Goal: Check status: Check status

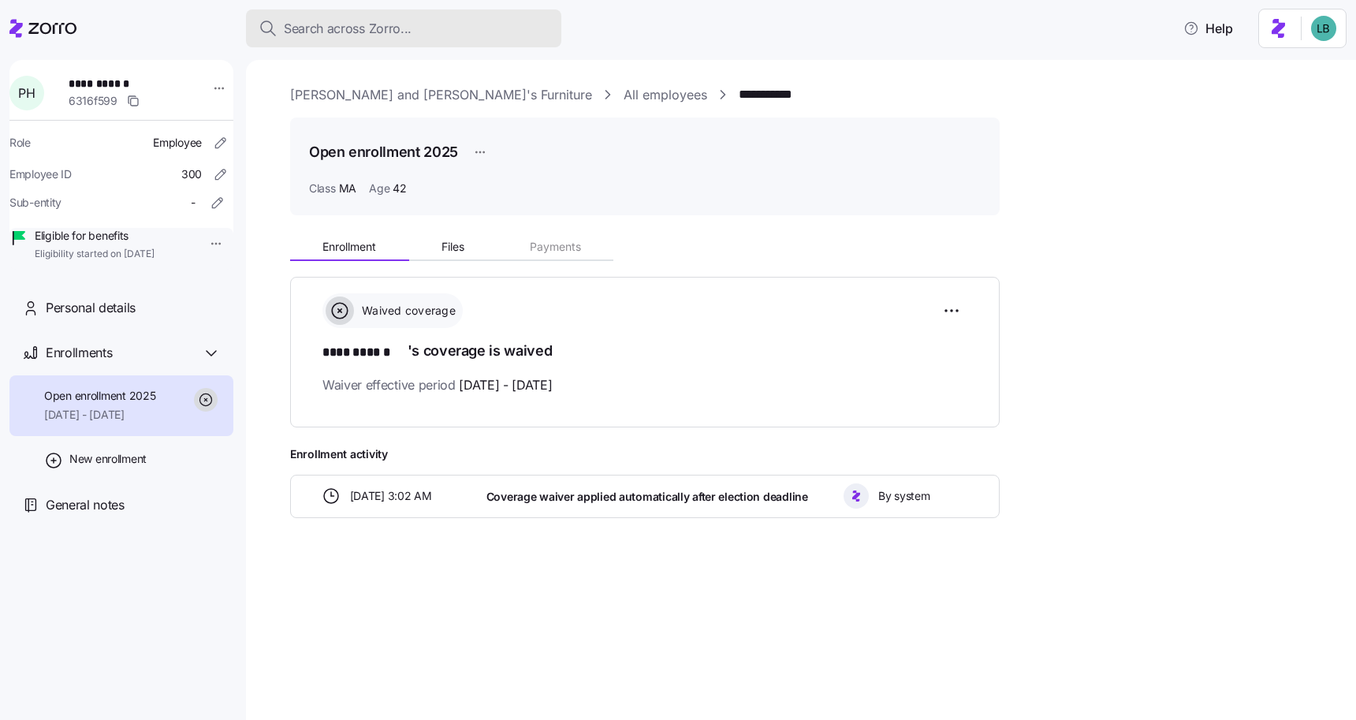
click at [345, 35] on span "Search across Zorro..." at bounding box center [348, 29] width 128 height 20
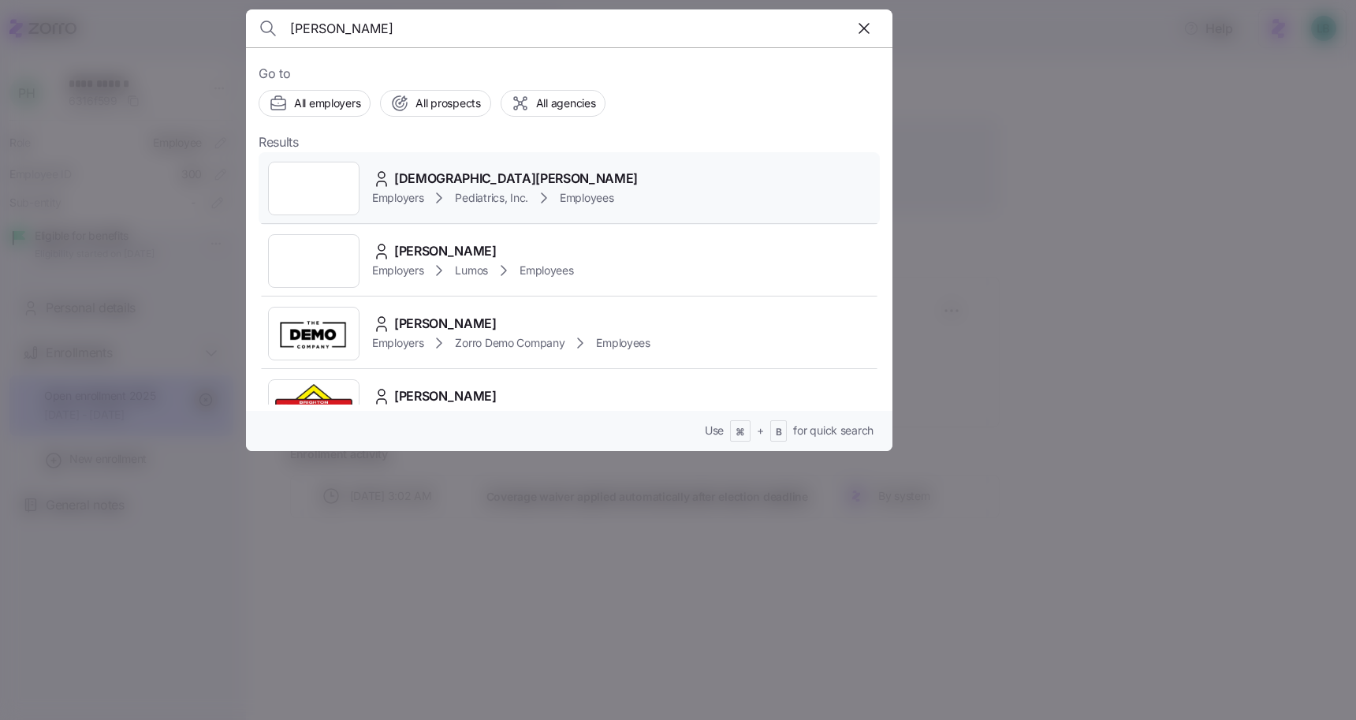
type input "[PERSON_NAME]"
click at [418, 175] on span "[DEMOGRAPHIC_DATA][PERSON_NAME]" at bounding box center [516, 179] width 244 height 20
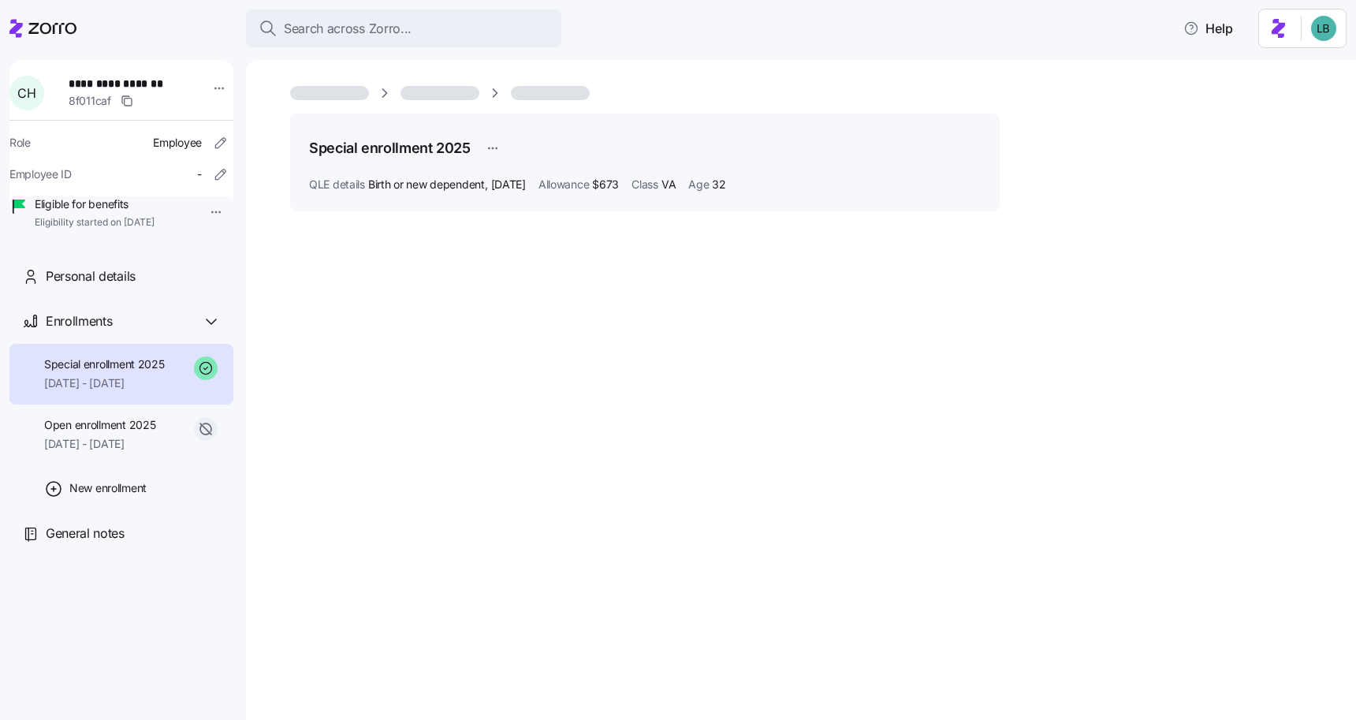
click at [115, 391] on span "[DATE] - [DATE]" at bounding box center [104, 383] width 121 height 16
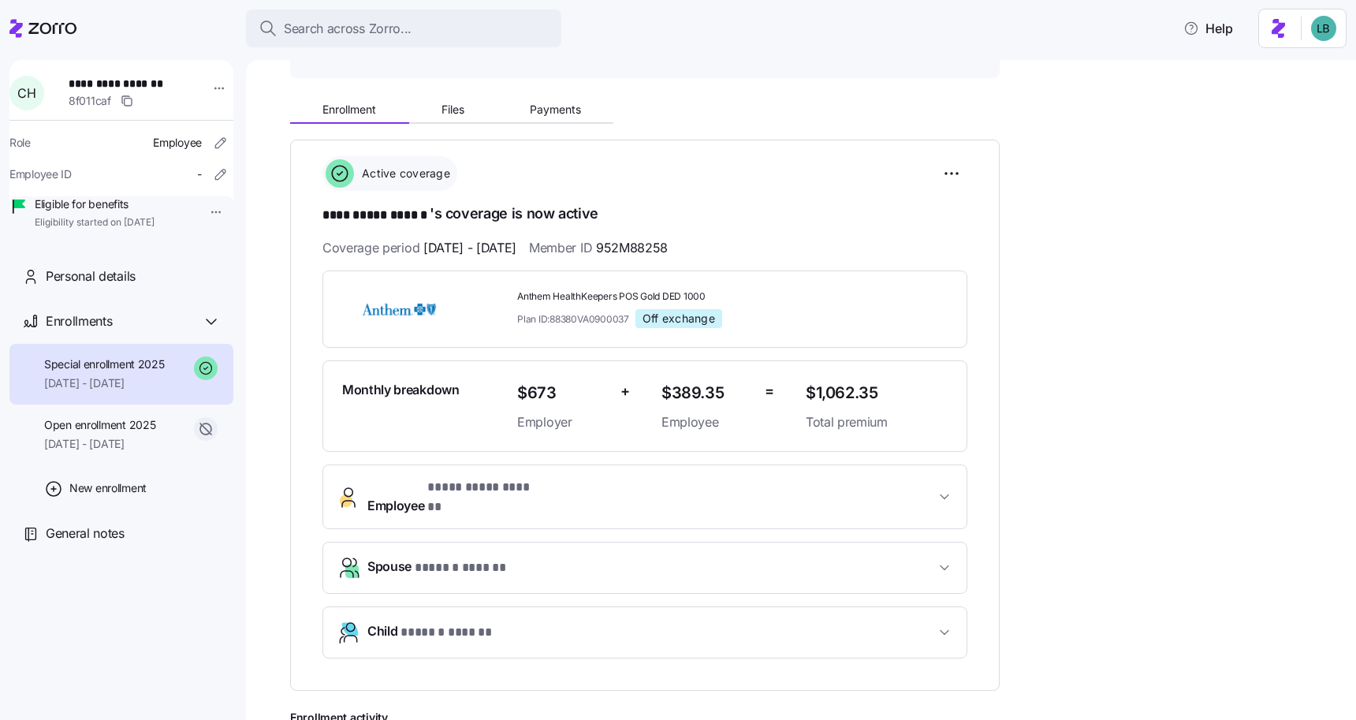
scroll to position [115, 0]
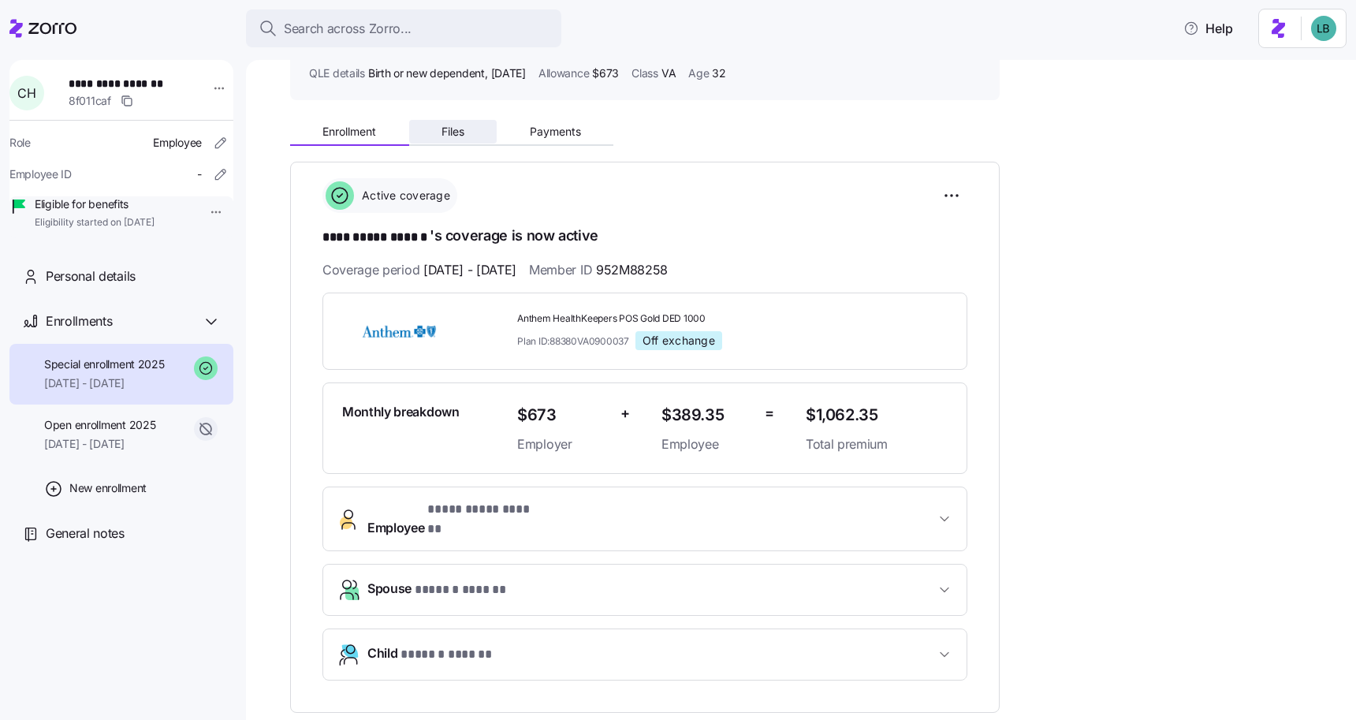
click at [457, 137] on span "Files" at bounding box center [453, 131] width 23 height 11
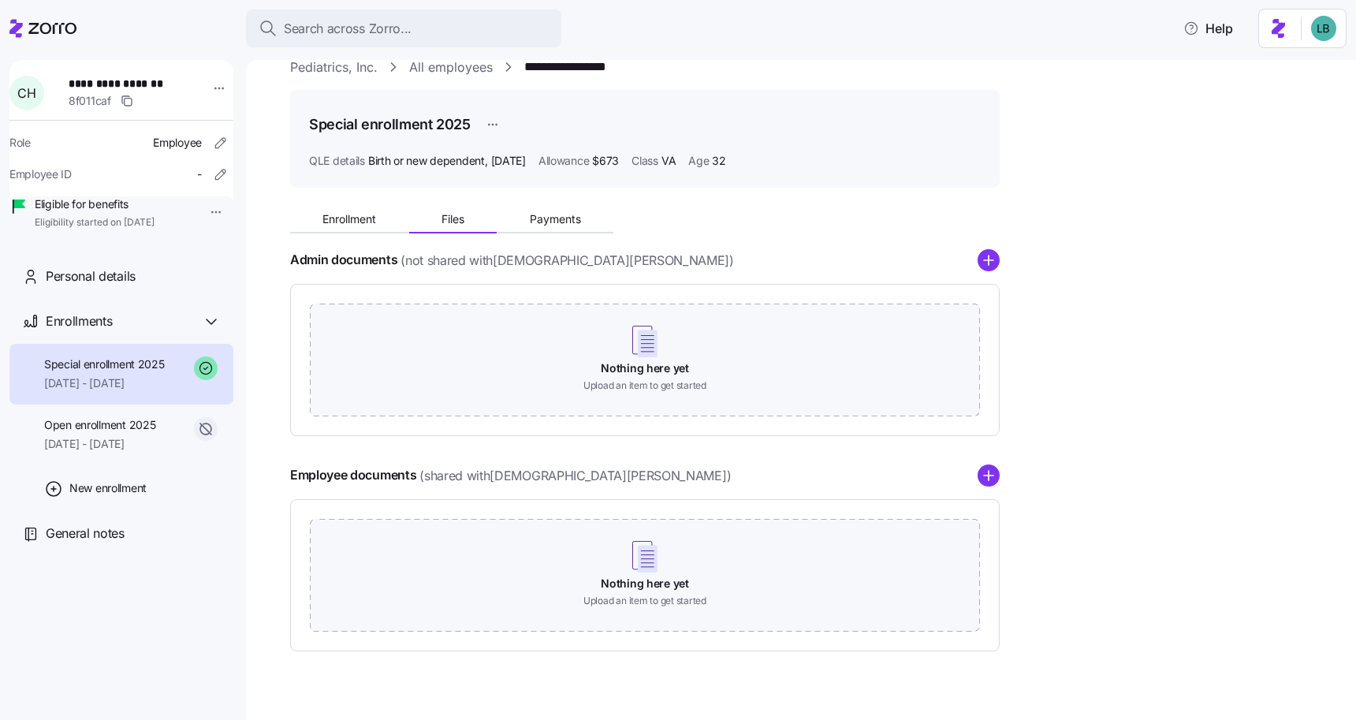
scroll to position [54, 0]
